Goal: Task Accomplishment & Management: Manage account settings

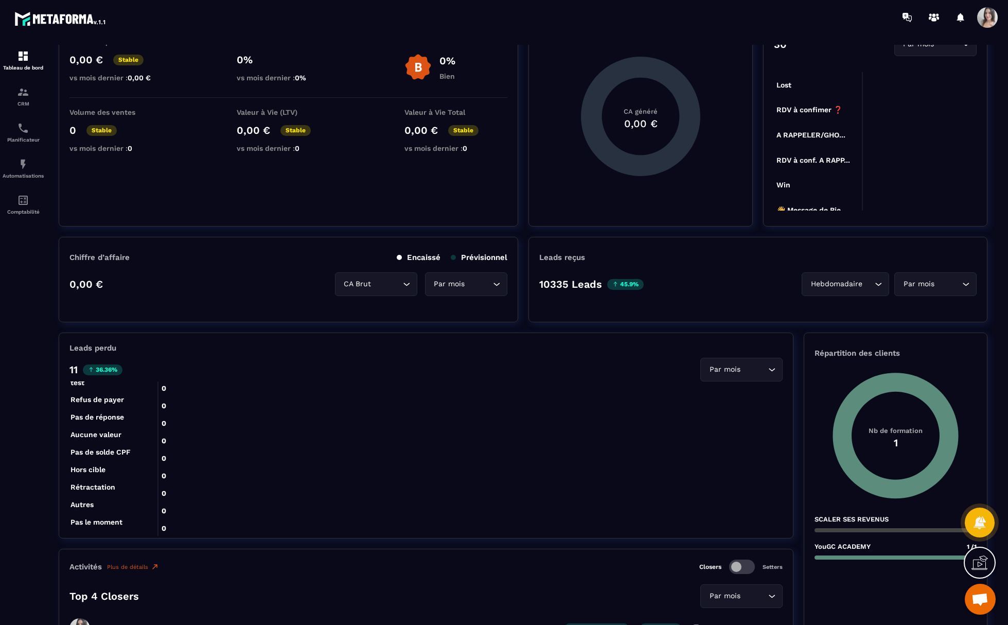
scroll to position [412, 0]
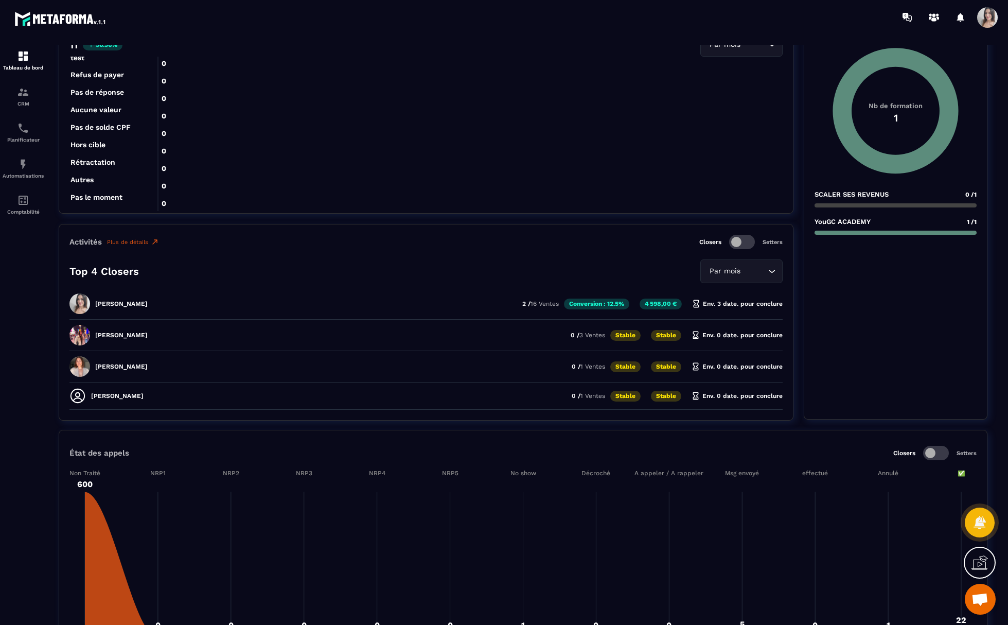
drag, startPoint x: 109, startPoint y: 307, endPoint x: 180, endPoint y: 308, distance: 71.0
click at [180, 325] on div "[PERSON_NAME] Duporge 2 / 16 Ventes Conversion : 12.5% 4 598,00 € Env. 3 date. …" at bounding box center [425, 338] width 713 height 26
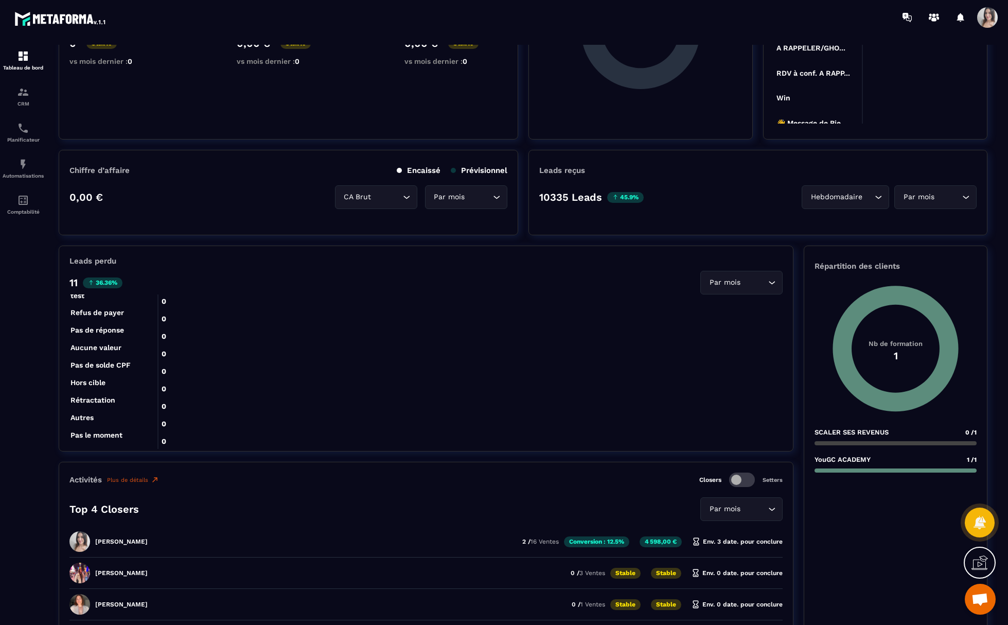
scroll to position [0, 0]
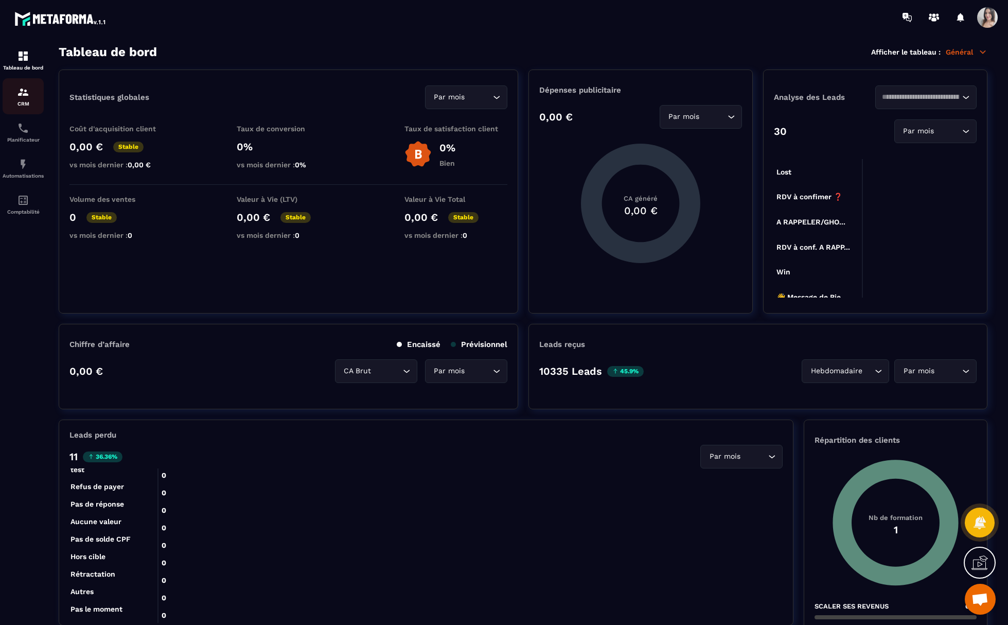
click at [16, 103] on p "CRM" at bounding box center [23, 104] width 41 height 6
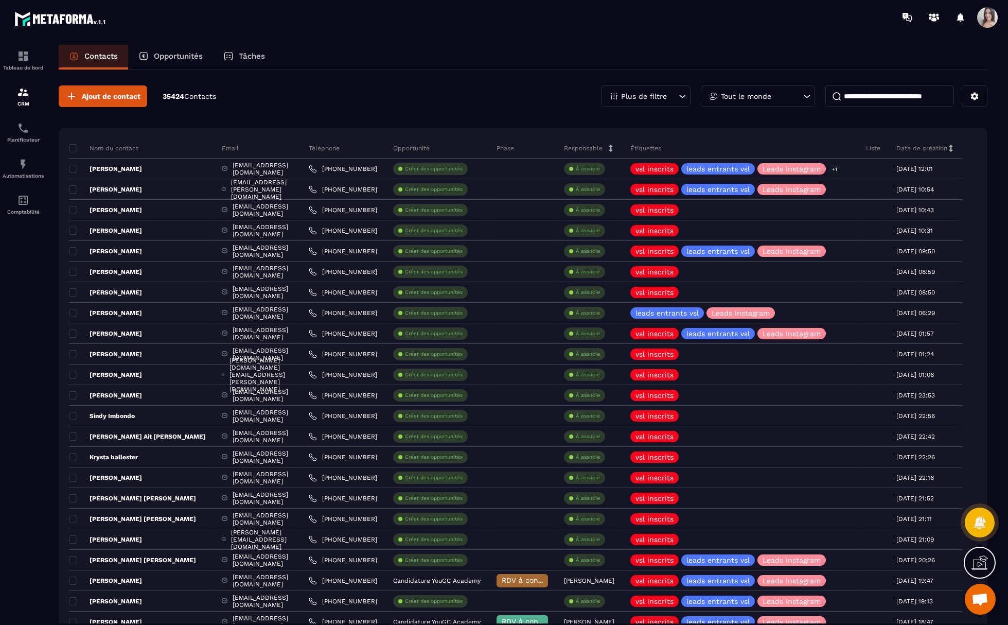
click at [865, 93] on input at bounding box center [889, 96] width 129 height 22
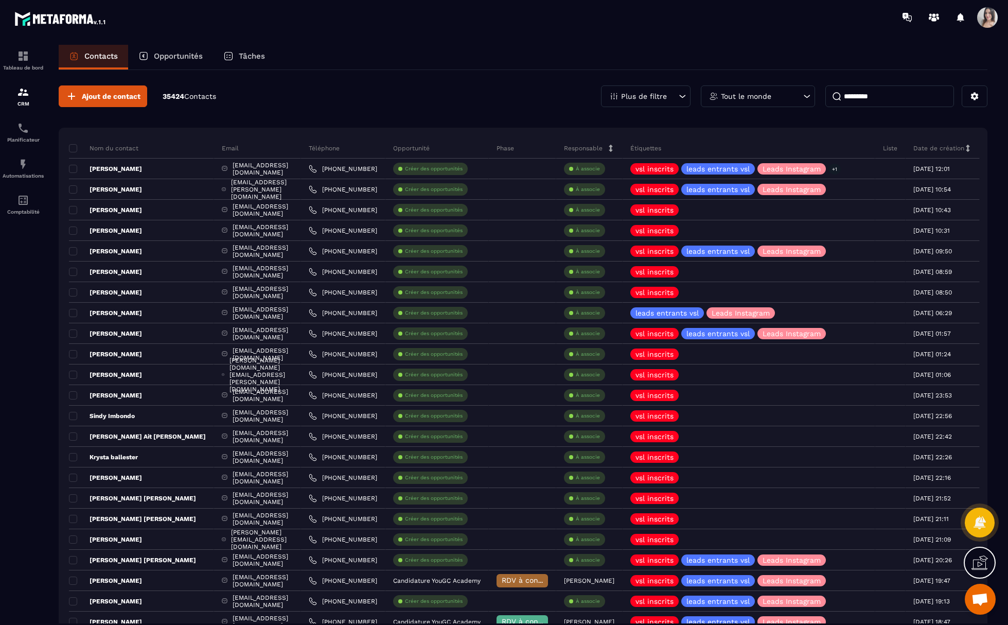
type input "*********"
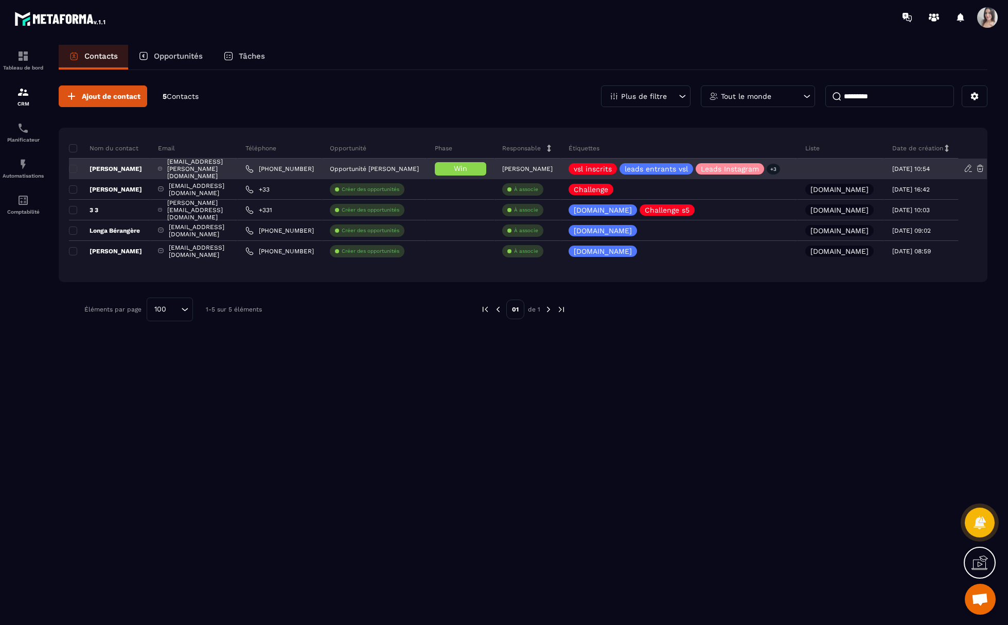
click at [123, 172] on p "[PERSON_NAME]" at bounding box center [105, 169] width 73 height 8
